Goal: Navigation & Orientation: Find specific page/section

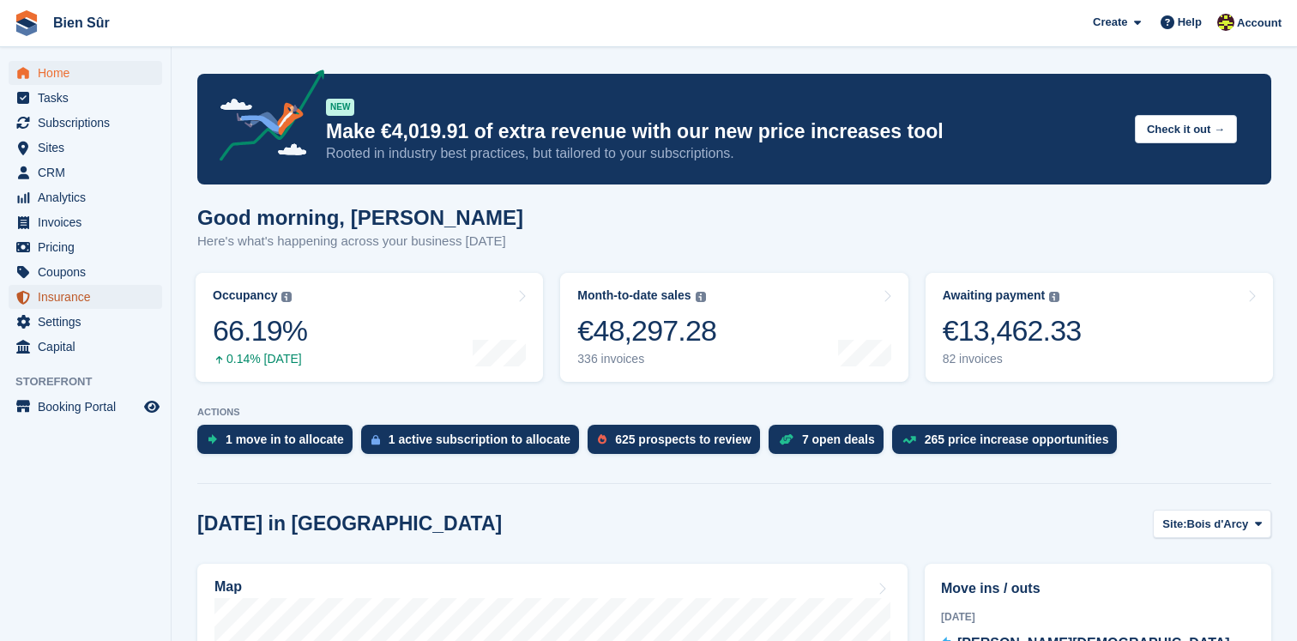
click at [94, 292] on span "Insurance" at bounding box center [89, 297] width 103 height 24
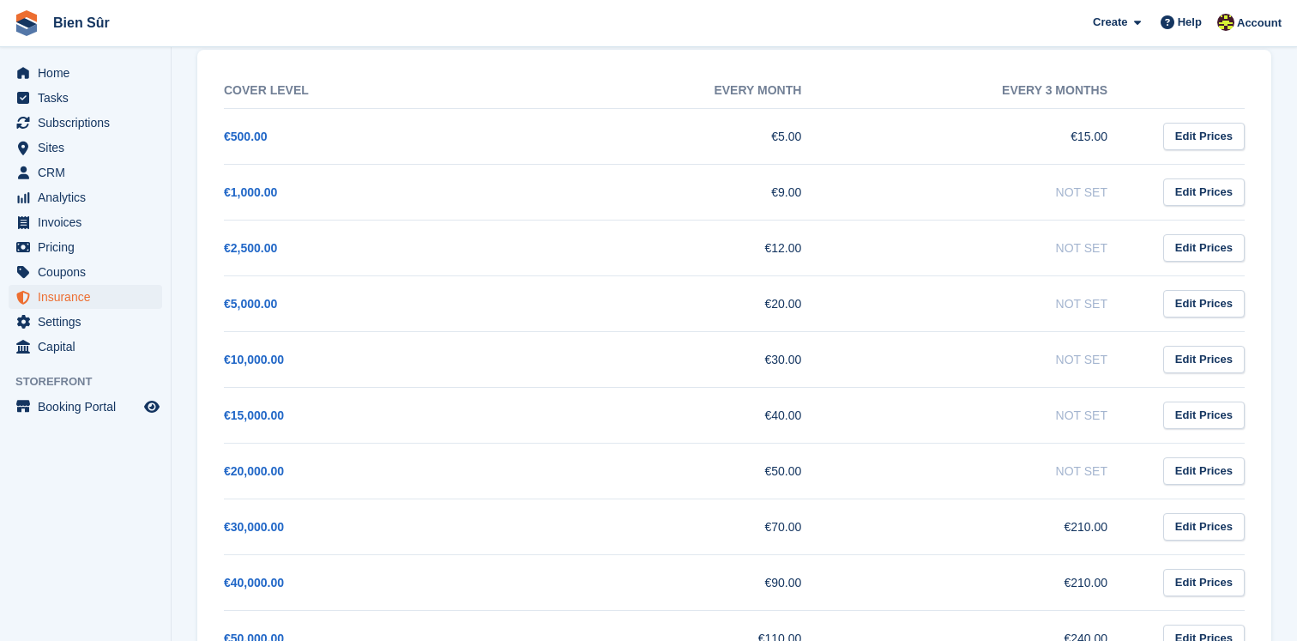
scroll to position [305, 0]
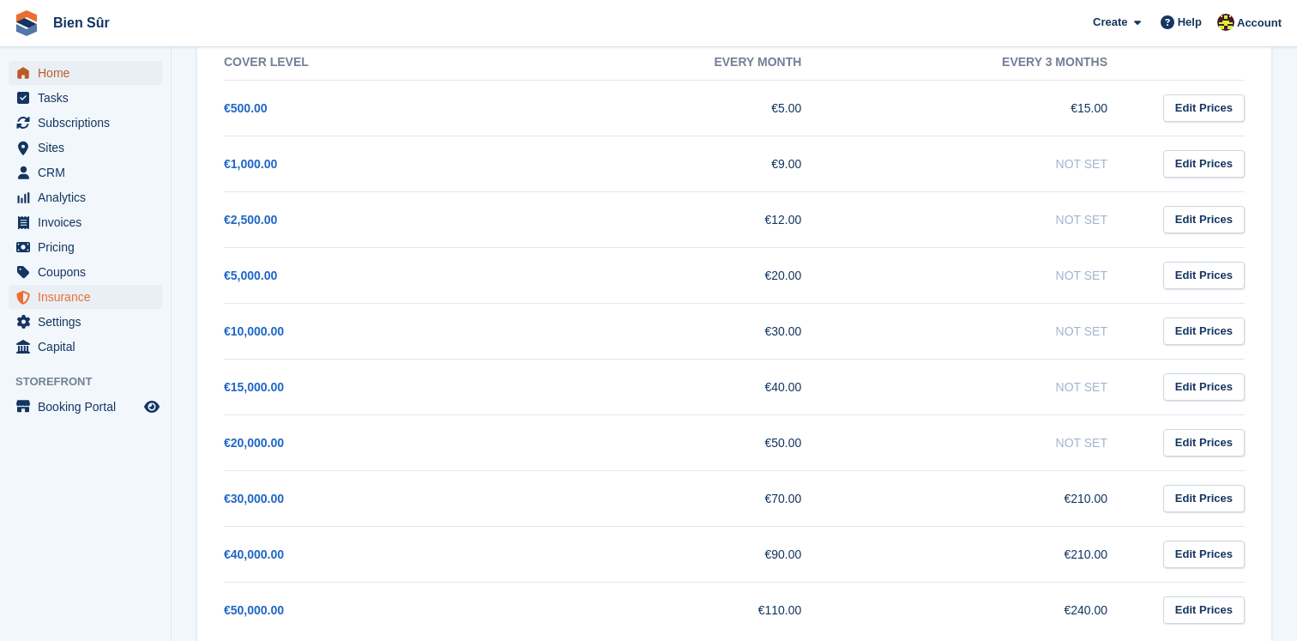
click at [94, 76] on span "Home" at bounding box center [89, 73] width 103 height 24
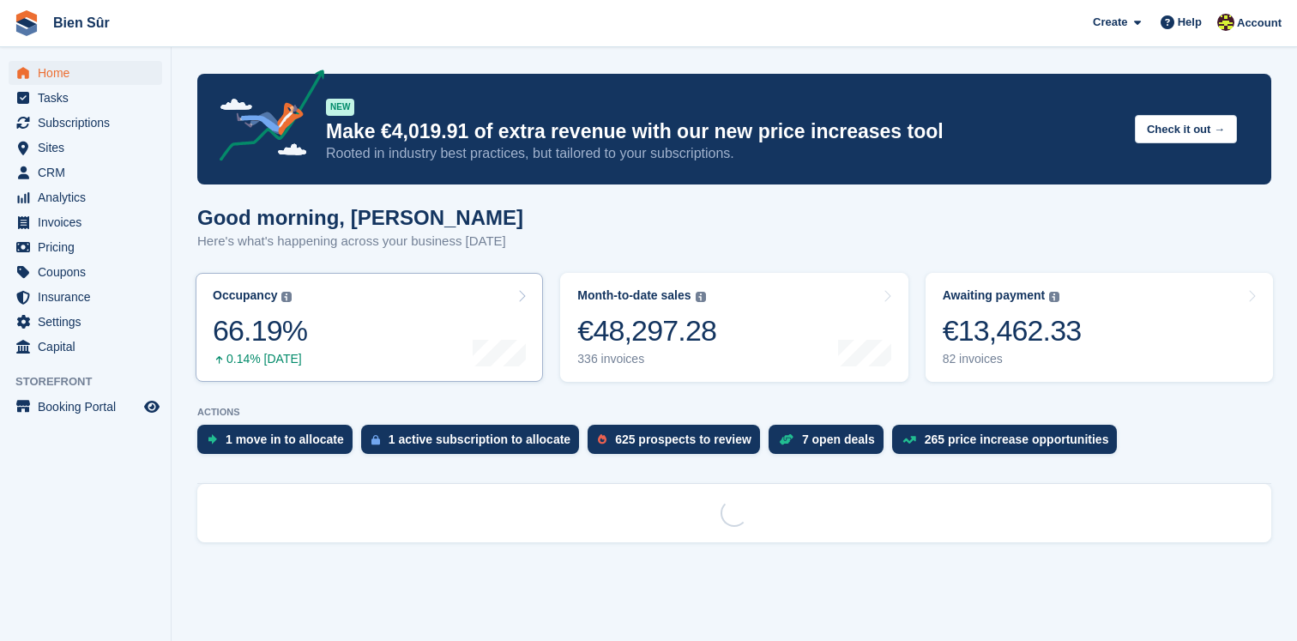
click at [289, 316] on div "66.19%" at bounding box center [260, 330] width 94 height 35
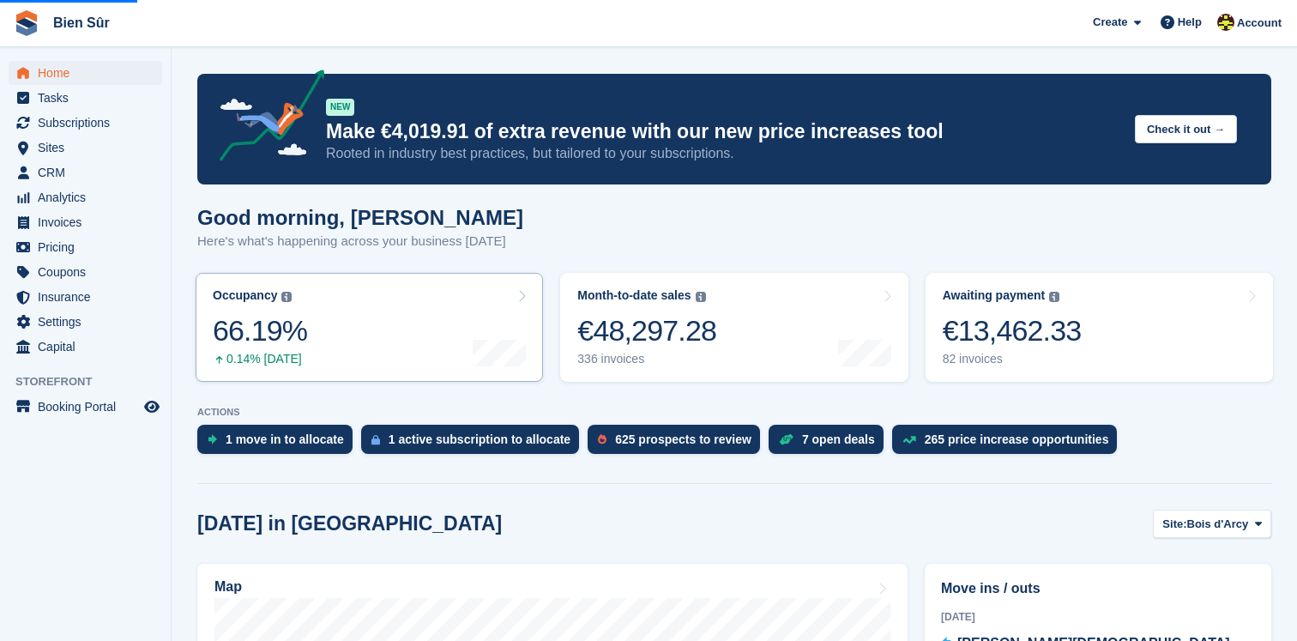
click at [326, 322] on link "Occupancy The percentage of all currently allocated units in terms of area. Inc…" at bounding box center [370, 327] width 348 height 109
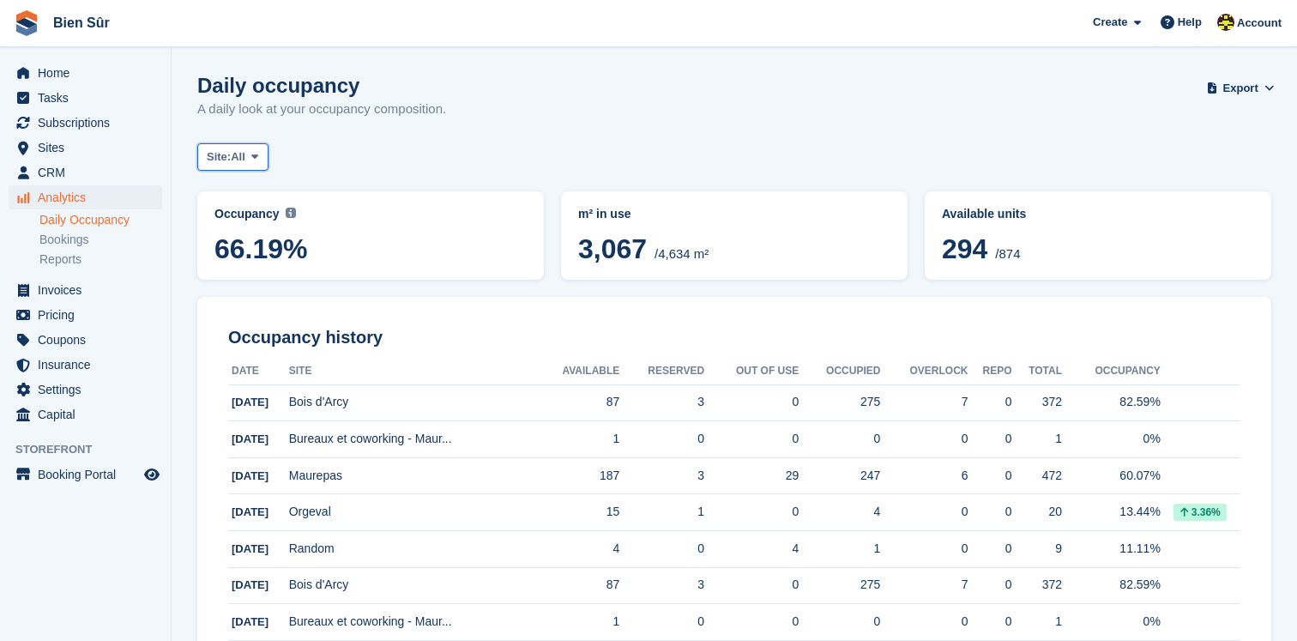
click at [262, 154] on span at bounding box center [255, 157] width 14 height 14
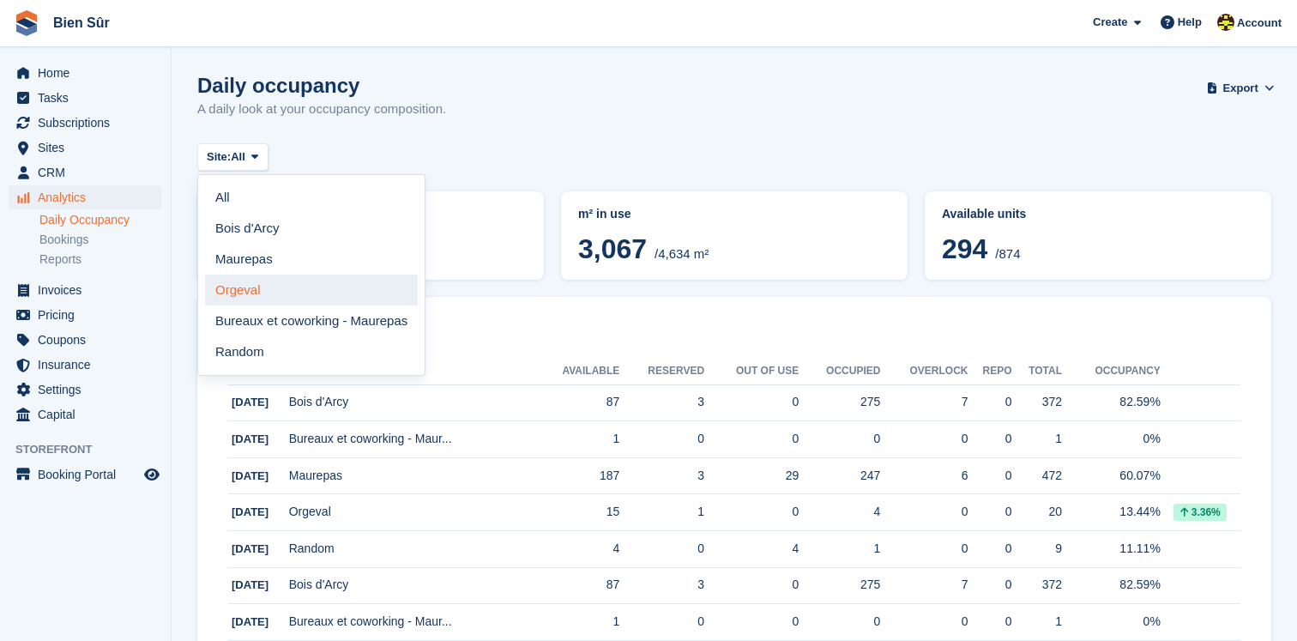
click at [294, 295] on link "Orgeval" at bounding box center [311, 290] width 213 height 31
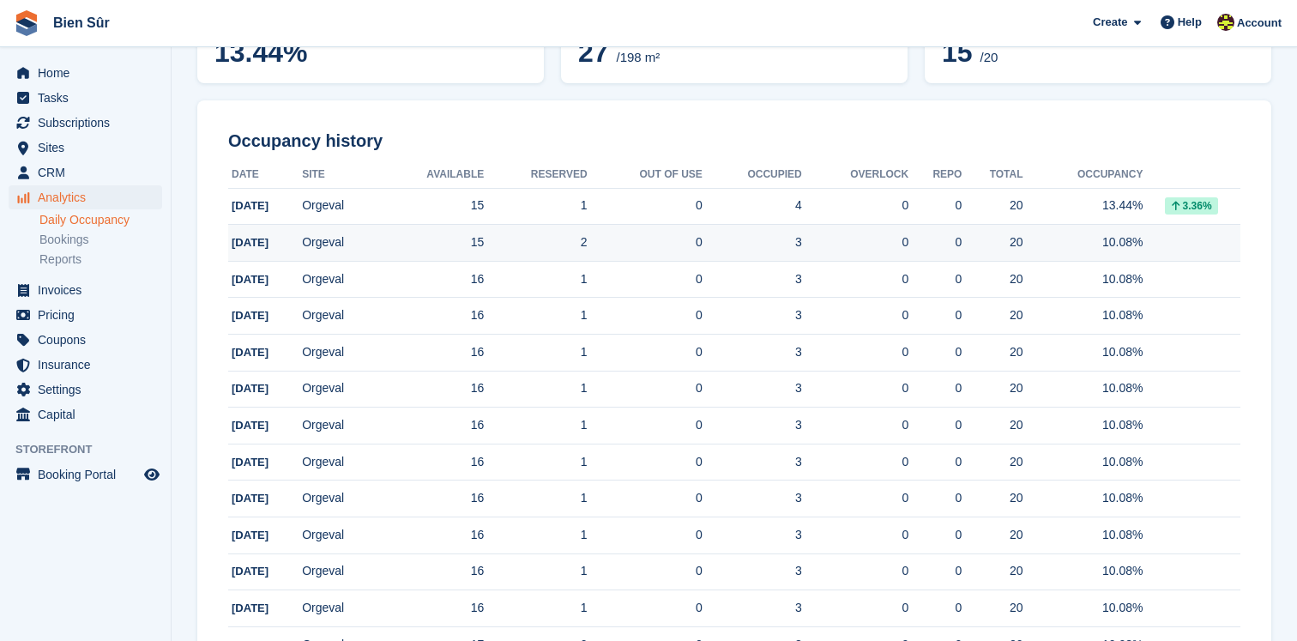
scroll to position [86, 0]
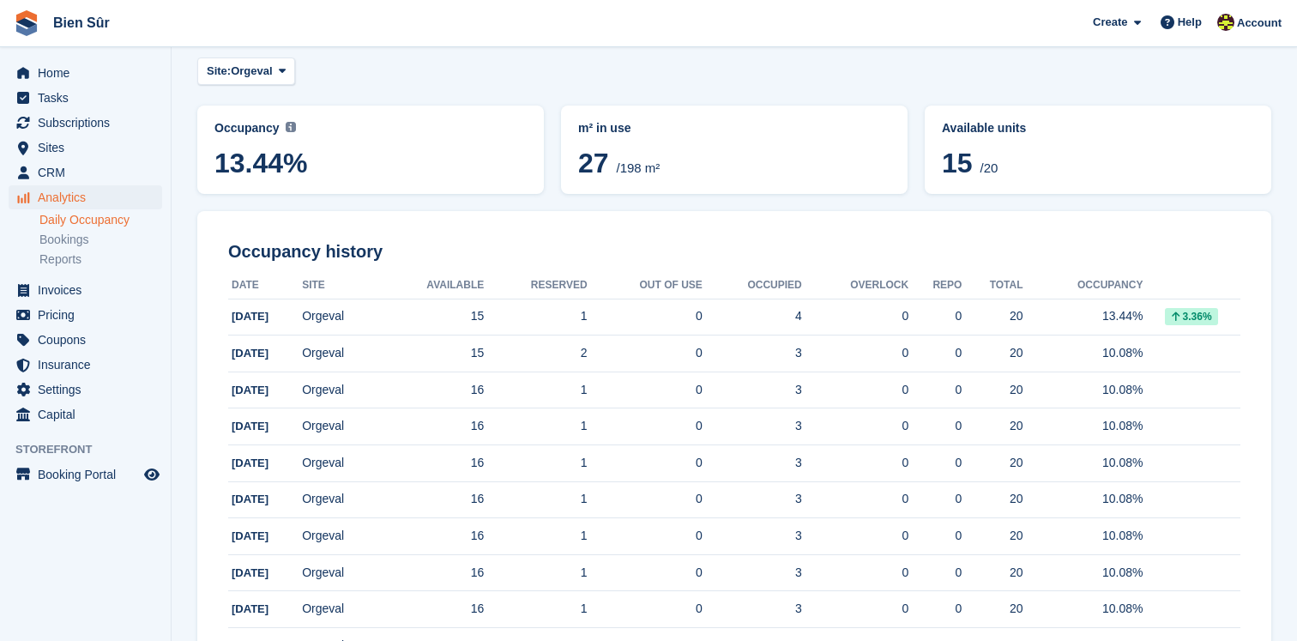
click at [378, 156] on span "13.44%" at bounding box center [371, 163] width 312 height 31
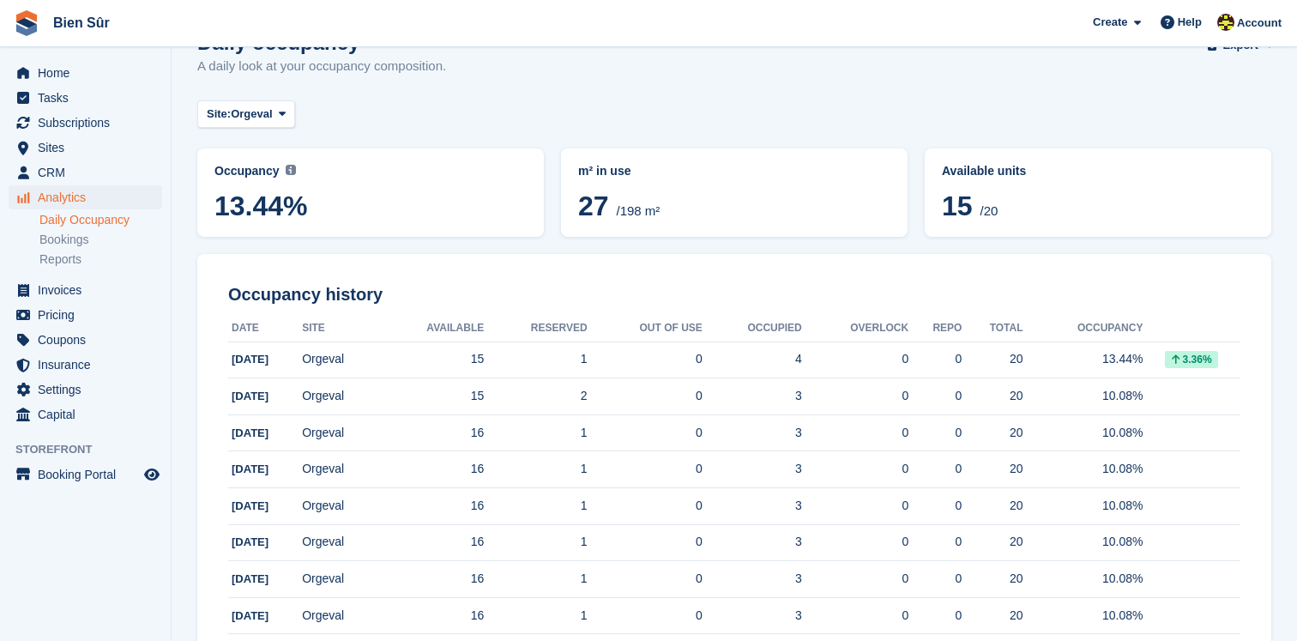
scroll to position [22, 0]
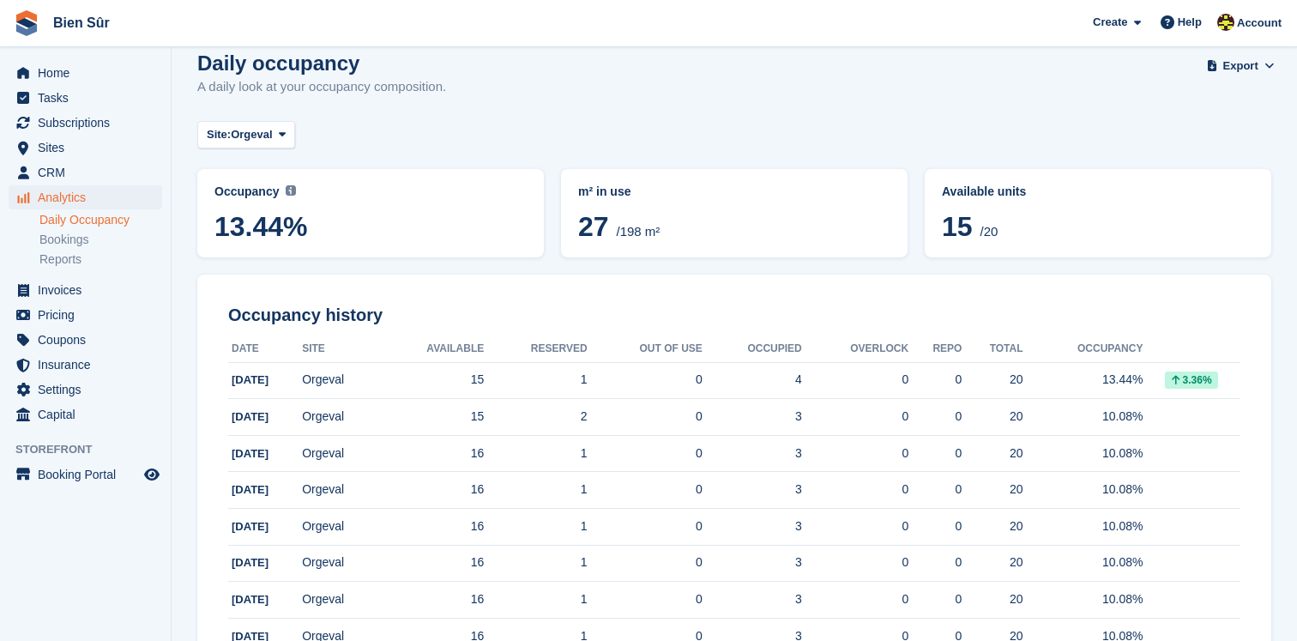
click at [983, 231] on span "/20" at bounding box center [989, 231] width 18 height 15
click at [70, 244] on link "Bookings" at bounding box center [100, 240] width 123 height 16
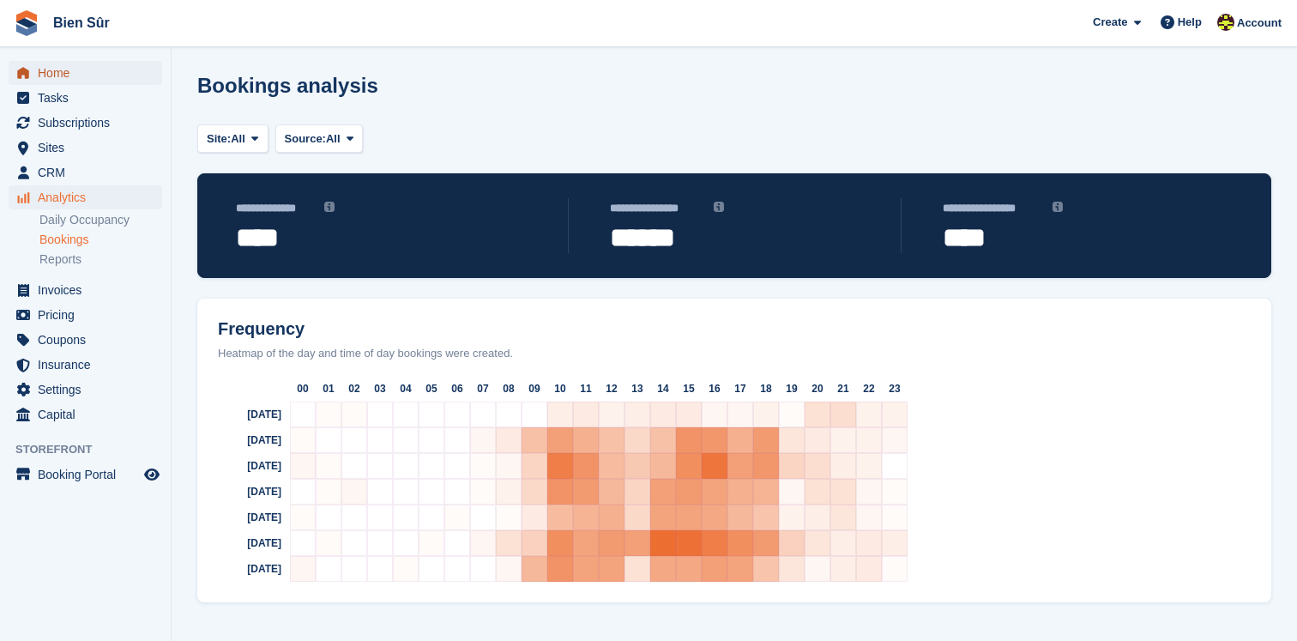
click at [76, 76] on span "Home" at bounding box center [89, 73] width 103 height 24
